Goal: Information Seeking & Learning: Learn about a topic

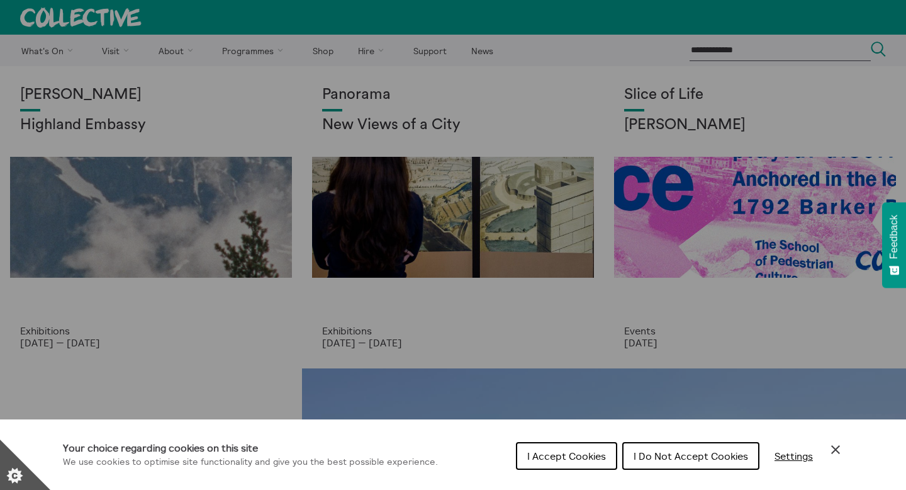
click at [584, 456] on span "I Accept Cookies" at bounding box center [566, 455] width 79 height 13
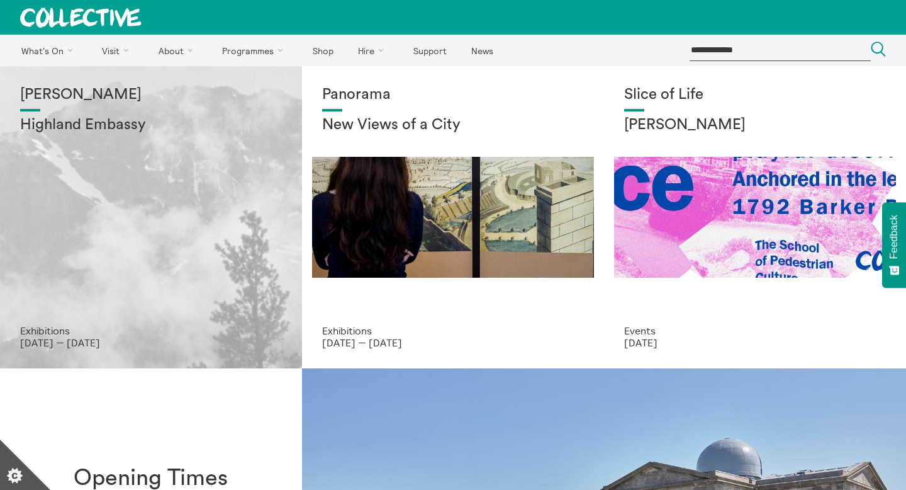
click at [208, 285] on div "[PERSON_NAME] Highland Embassy" at bounding box center [151, 205] width 262 height 239
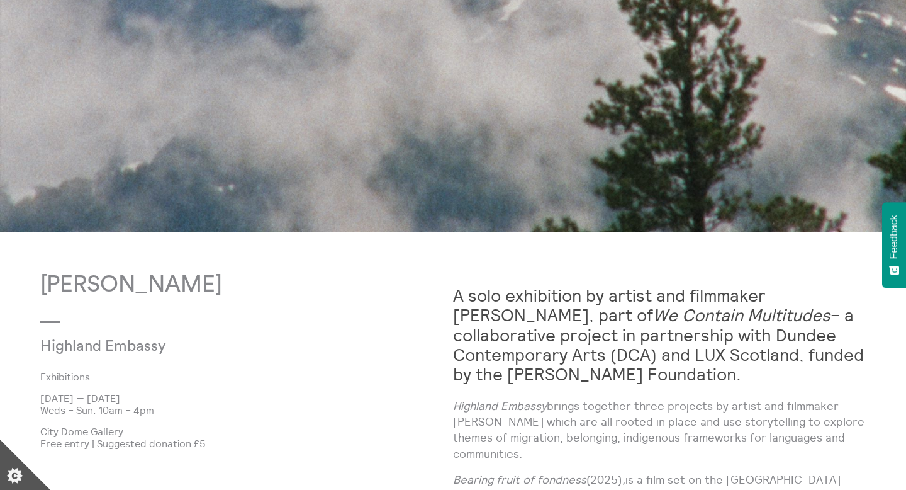
scroll to position [513, 0]
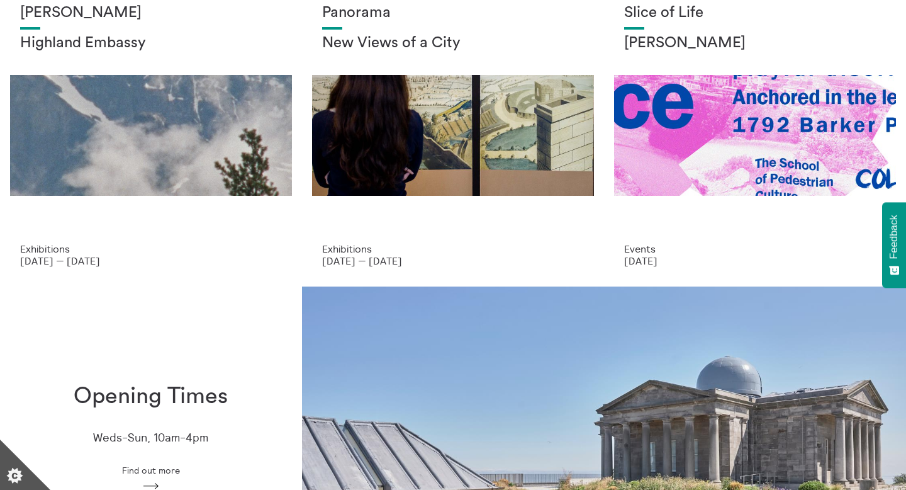
scroll to position [76, 0]
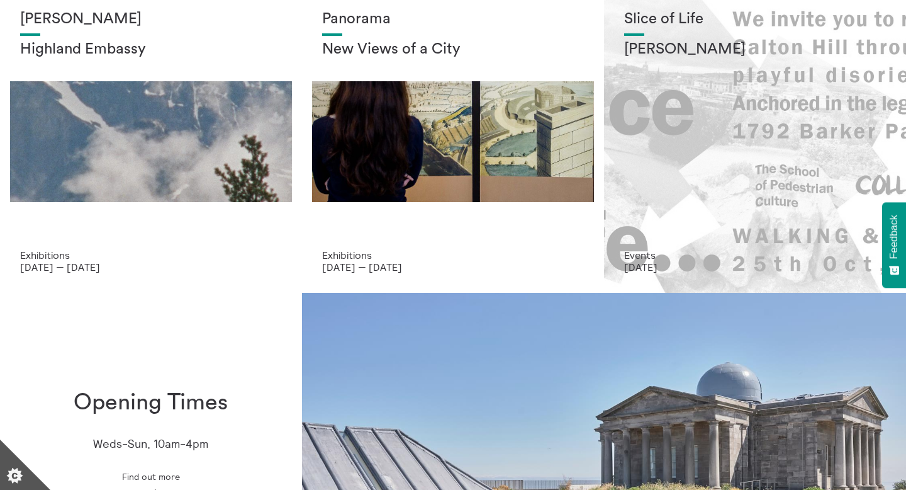
click at [761, 131] on div "Slice of Life [PERSON_NAME]" at bounding box center [755, 130] width 262 height 239
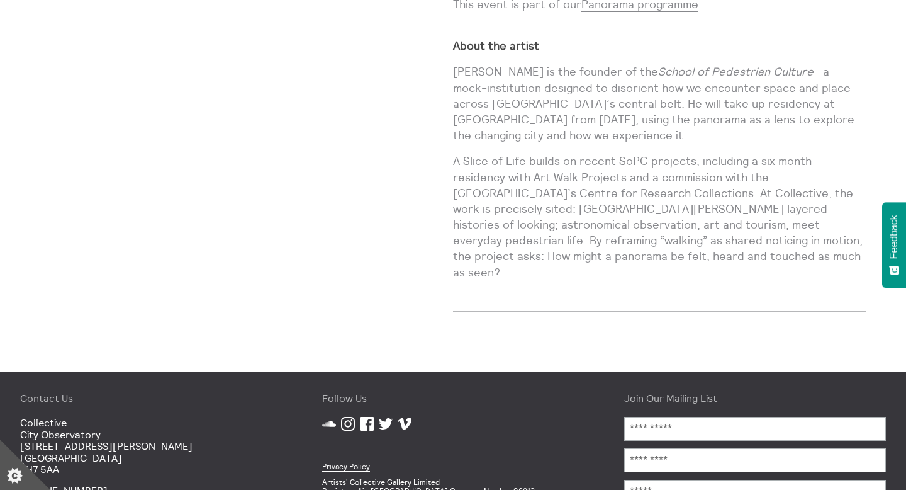
scroll to position [1227, 0]
